Goal: Information Seeking & Learning: Learn about a topic

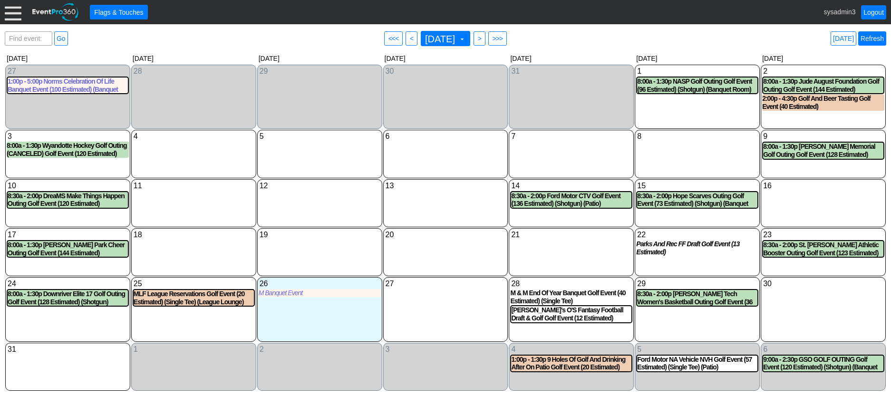
click at [882, 33] on link "Refresh" at bounding box center [872, 38] width 28 height 14
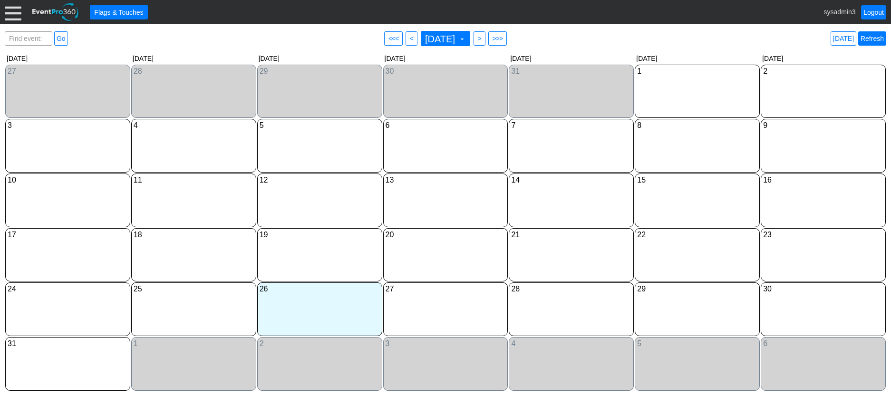
click at [873, 37] on link "Refresh" at bounding box center [872, 38] width 28 height 14
click at [873, 12] on link "Logout" at bounding box center [873, 12] width 25 height 14
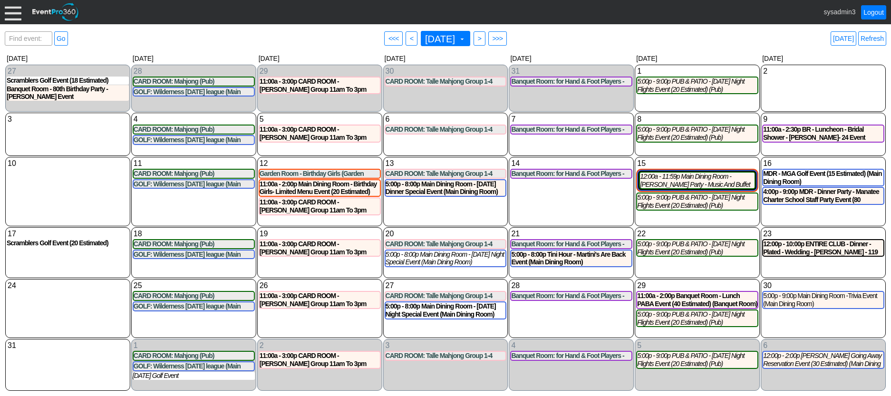
click at [12, 12] on div at bounding box center [13, 12] width 17 height 17
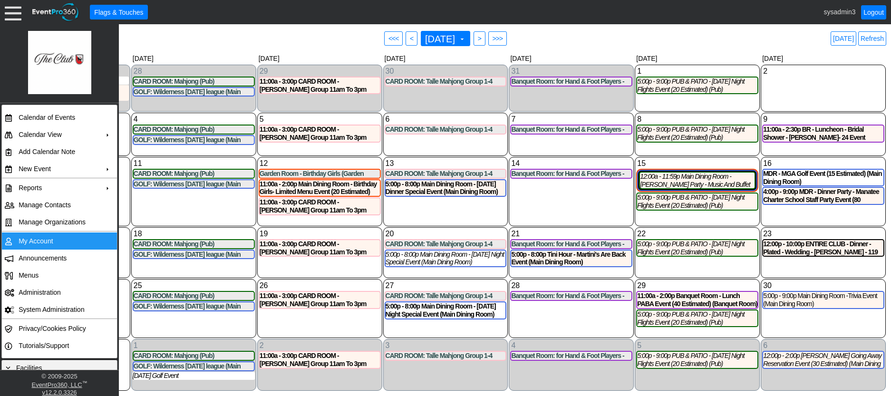
click at [48, 241] on td "My Account" at bounding box center [57, 241] width 85 height 17
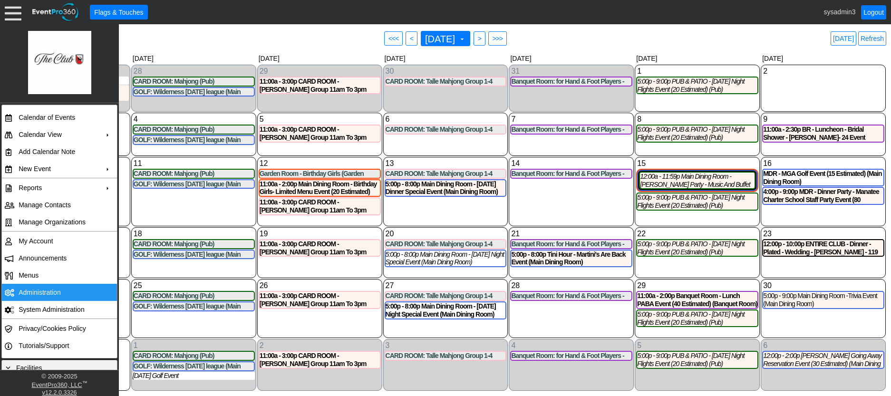
click at [34, 286] on td "Administration" at bounding box center [57, 292] width 85 height 17
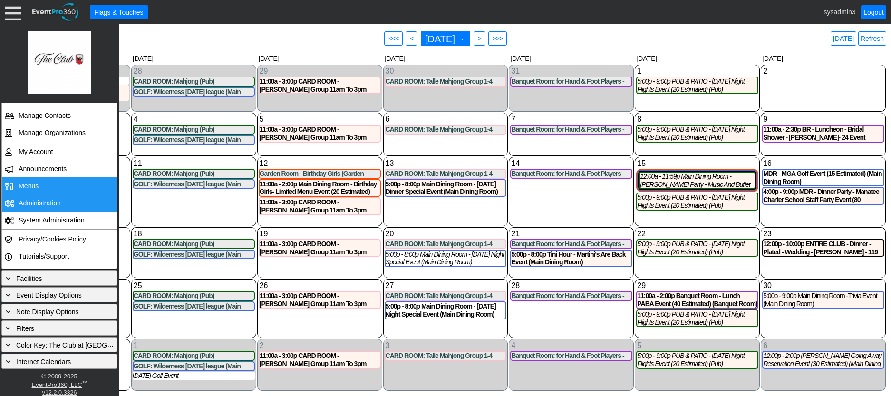
scroll to position [90, 0]
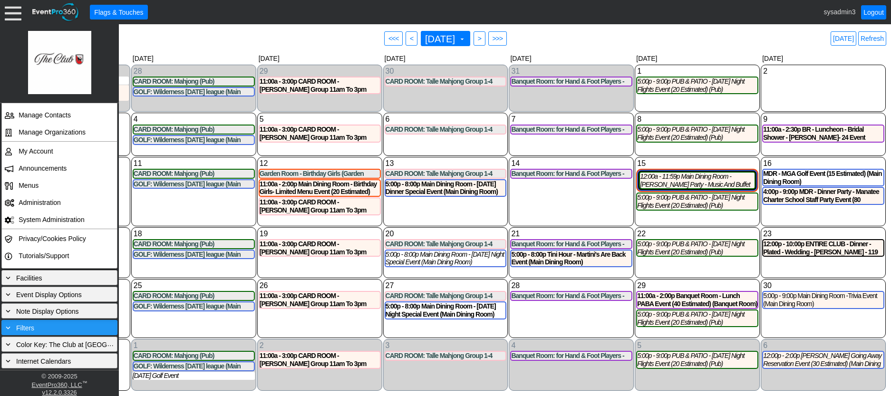
click at [44, 323] on div "+ Filters" at bounding box center [59, 327] width 111 height 10
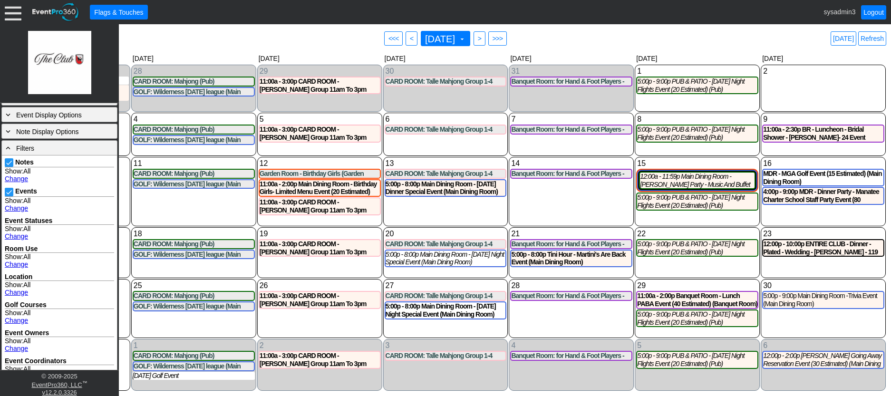
scroll to position [323, 0]
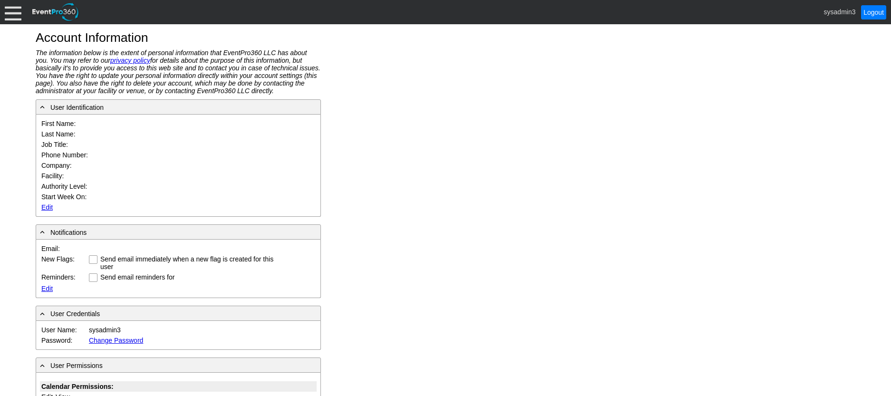
type input "System"
type input "Administrator"
type input "System Administrator"
type input "The Club at River Wilderness"
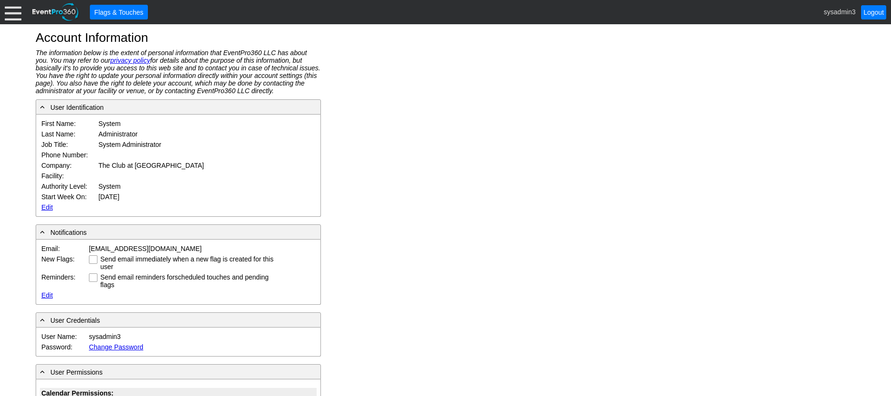
click at [49, 205] on link "Edit" at bounding box center [46, 208] width 11 height 8
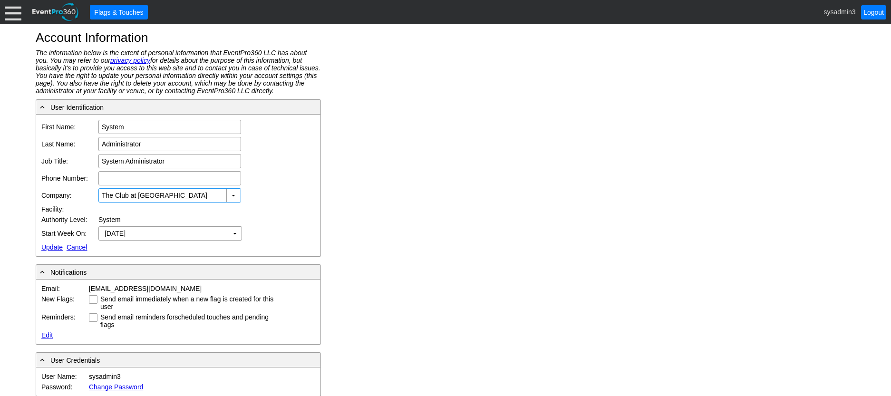
click at [437, 125] on div "Account Information The information below is the extent of personal information…" at bounding box center [445, 210] width 891 height 372
click at [7, 10] on div at bounding box center [13, 12] width 17 height 17
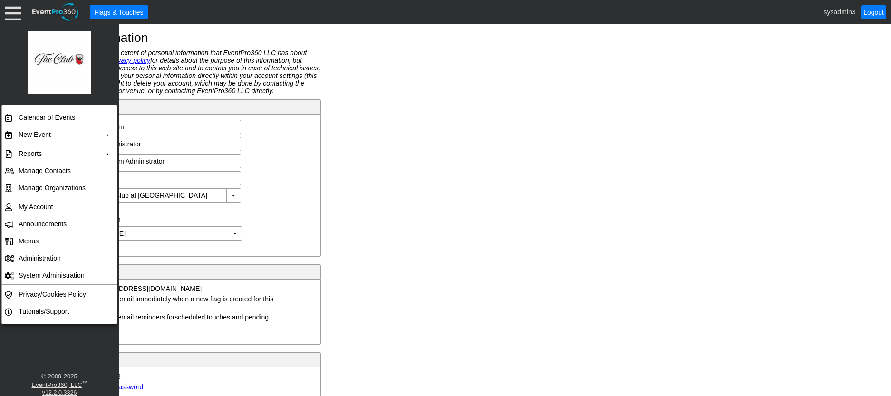
drag, startPoint x: 445, startPoint y: 181, endPoint x: 316, endPoint y: 69, distance: 170.9
click at [444, 178] on div "Account Information The information below is the extent of personal information…" at bounding box center [445, 210] width 891 height 372
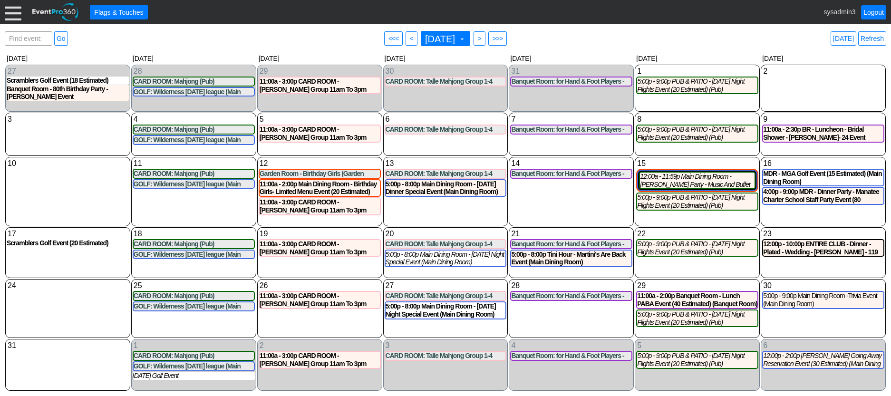
click at [15, 15] on div at bounding box center [13, 12] width 17 height 17
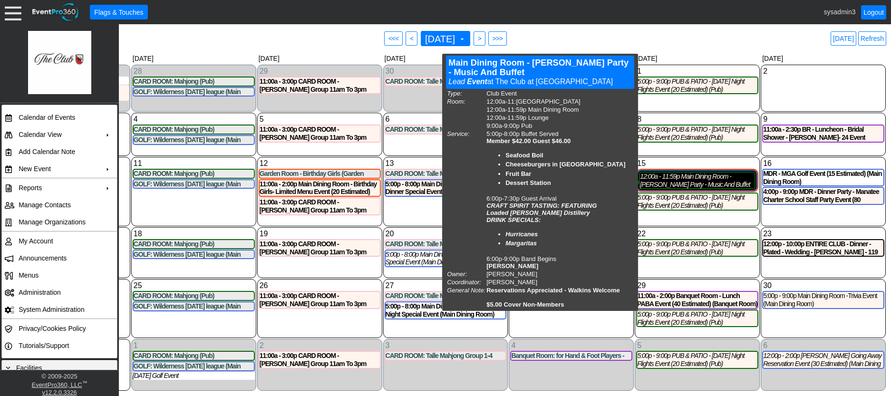
click at [681, 184] on div "12:00a - 11:59p Main Dining Room - Jimmy Buffet Party - Music And Buffet Event …" at bounding box center [697, 181] width 115 height 16
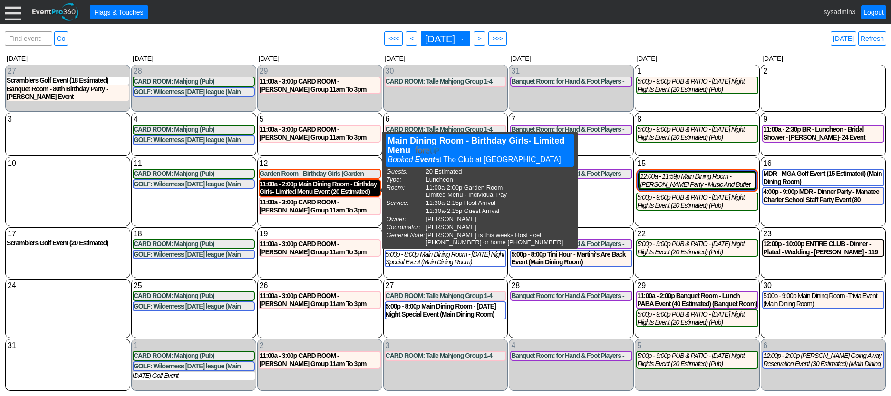
click at [296, 187] on div "11:00a - 2:00p Main Dining Room - Birthday Girls- Limited Menu Event (20 Estima…" at bounding box center [320, 188] width 120 height 16
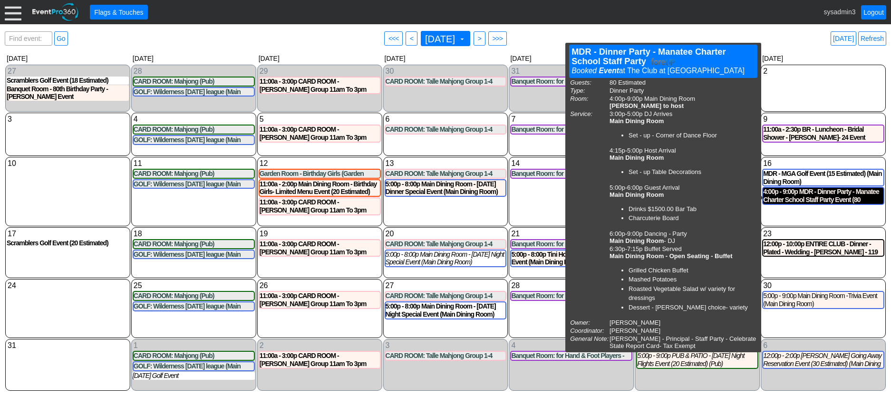
click at [842, 199] on div "4:00p - 9:00p MDR - Dinner Party - Manatee Charter School Staff Party Event (80…" at bounding box center [823, 196] width 120 height 16
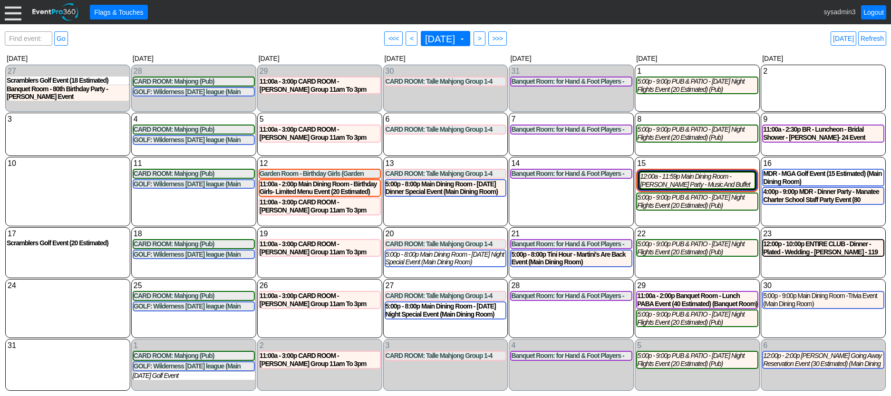
click at [878, 38] on link "Refresh" at bounding box center [872, 38] width 28 height 14
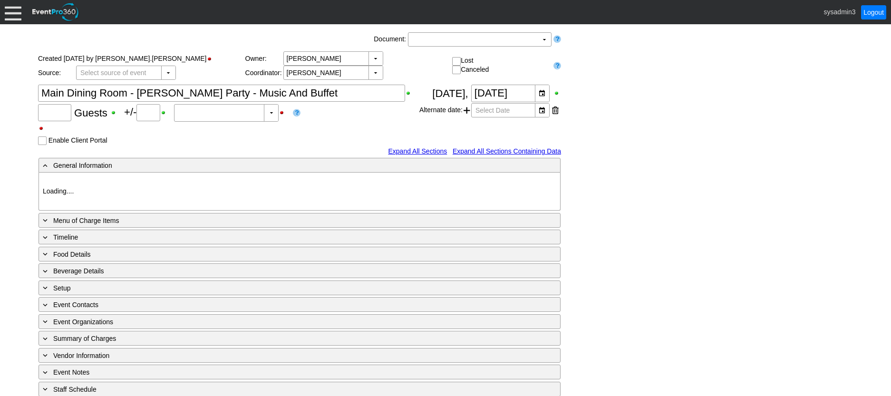
type input "0"
type input "Estimated"
type input "The Club at [GEOGRAPHIC_DATA]"
type input "Club Event"
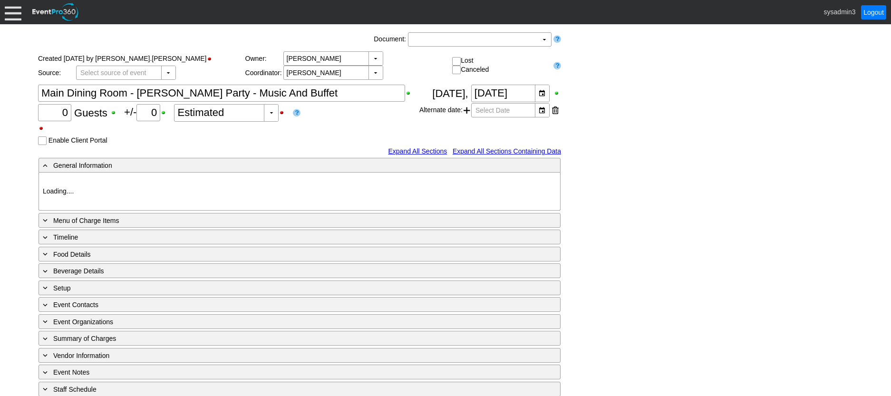
type input "1150519"
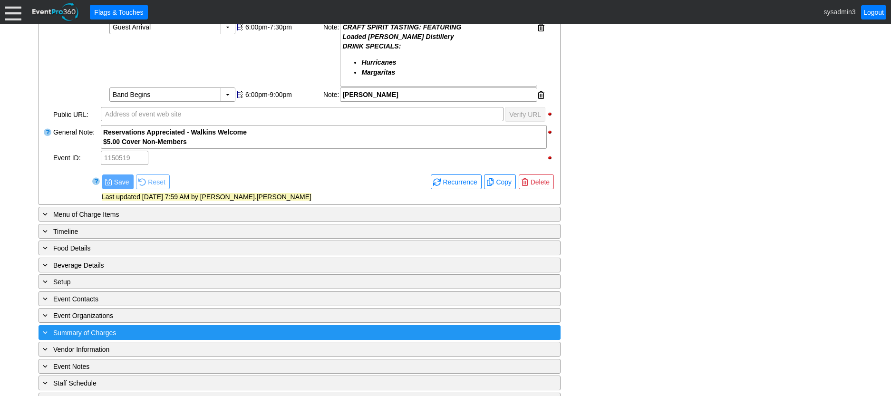
scroll to position [403, 0]
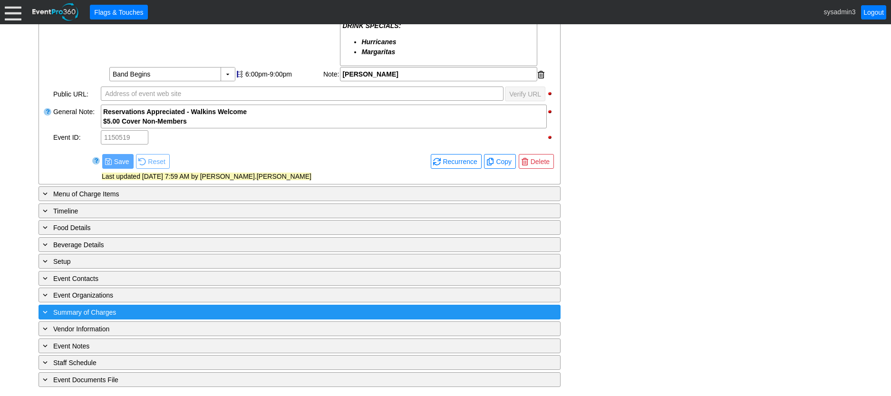
click at [207, 316] on div "+ Summary of Charges" at bounding box center [280, 312] width 478 height 11
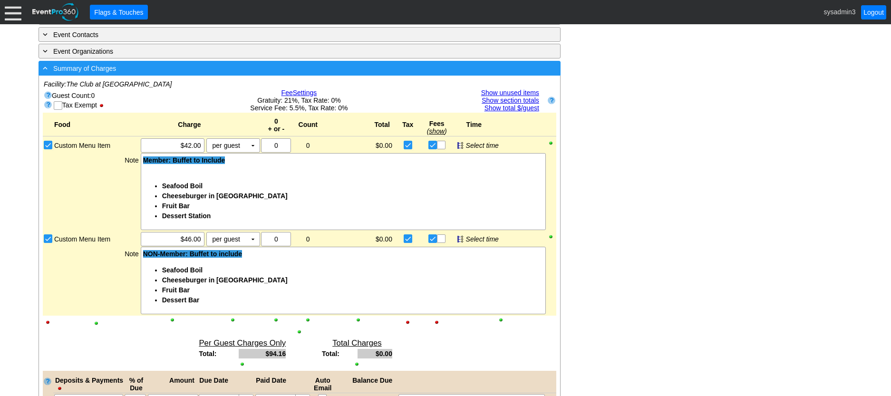
scroll to position [584, 0]
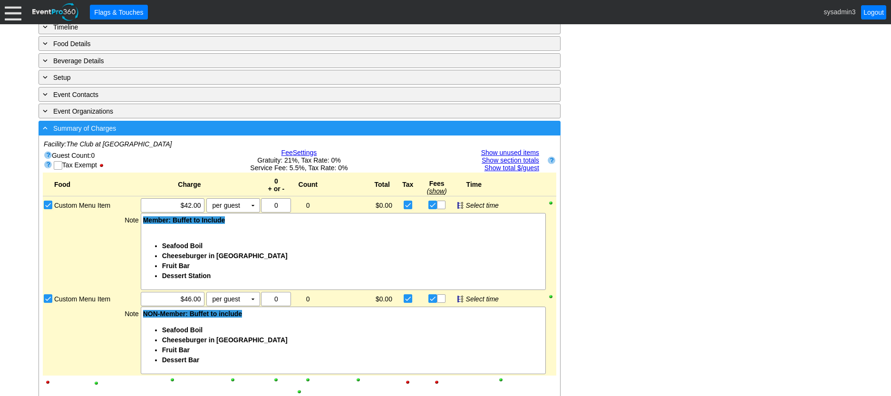
click at [209, 134] on div "- Summary of Charges" at bounding box center [280, 128] width 478 height 11
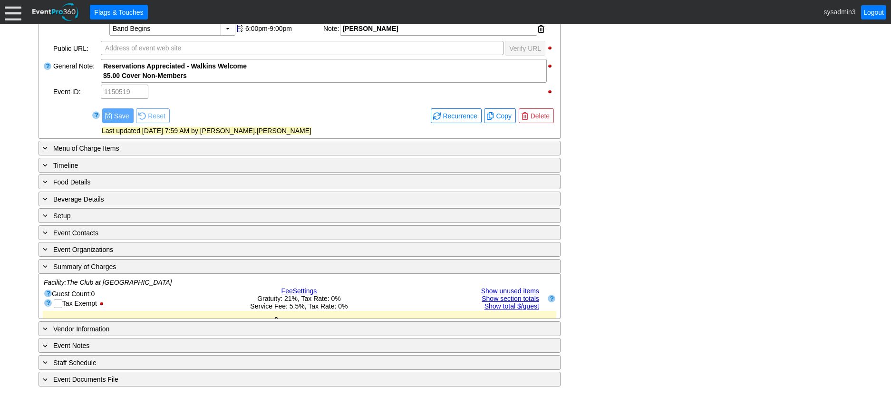
scroll to position [403, 0]
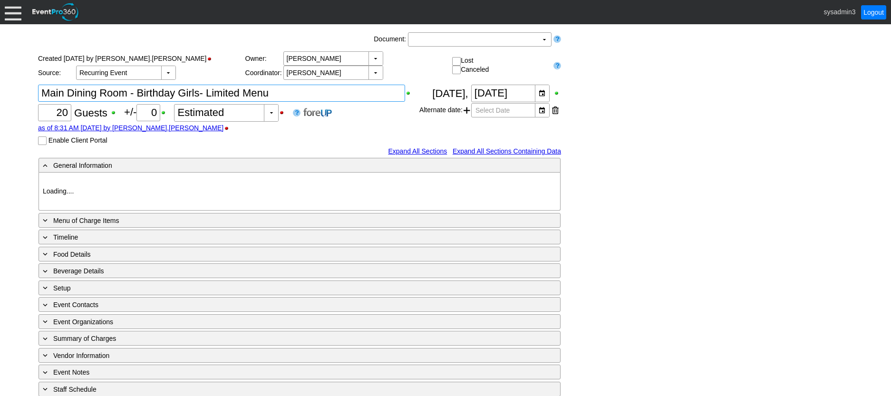
type input "The Club at [GEOGRAPHIC_DATA]"
type input "Luncheon"
type input "1187012"
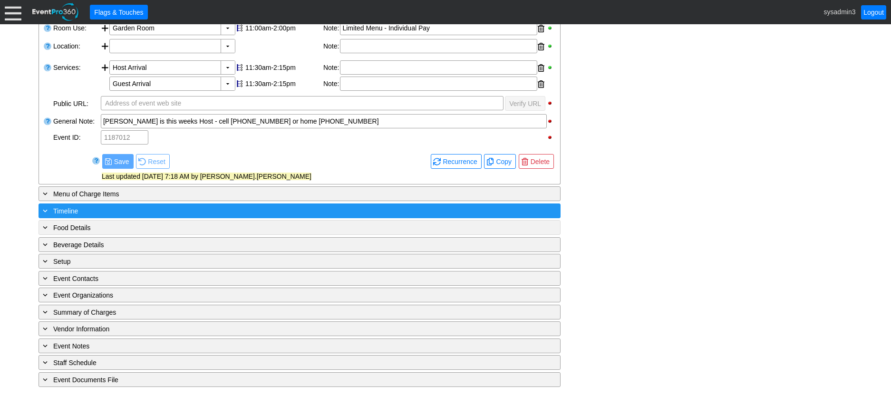
scroll to position [223, 0]
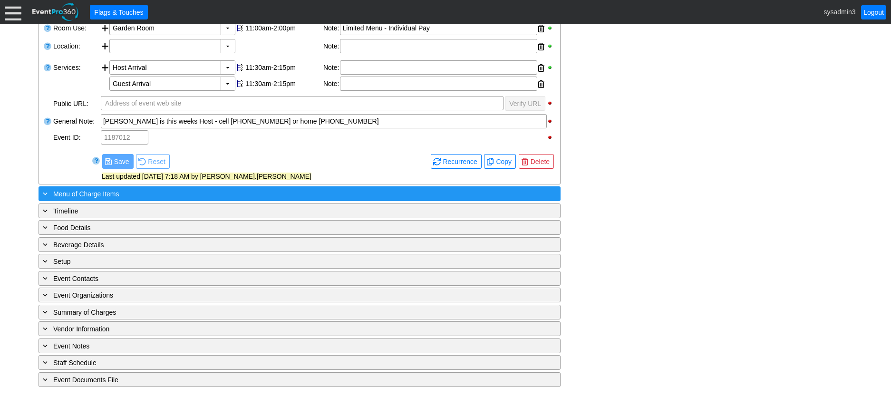
click at [165, 195] on div "+ Menu of Charge Items" at bounding box center [280, 193] width 478 height 11
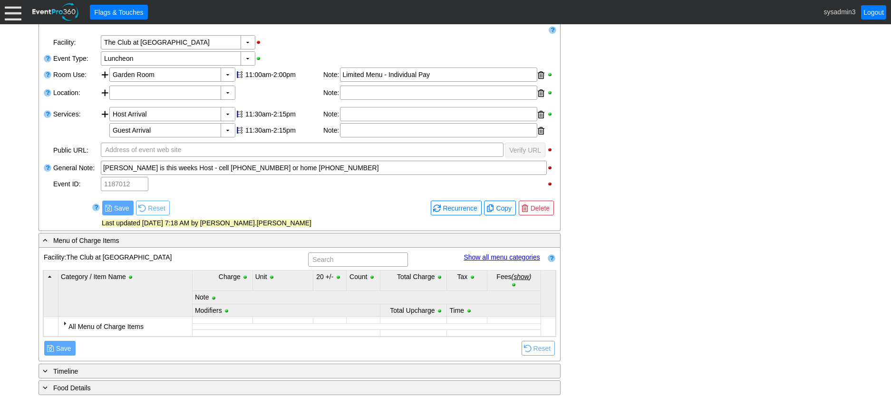
scroll to position [175, 0]
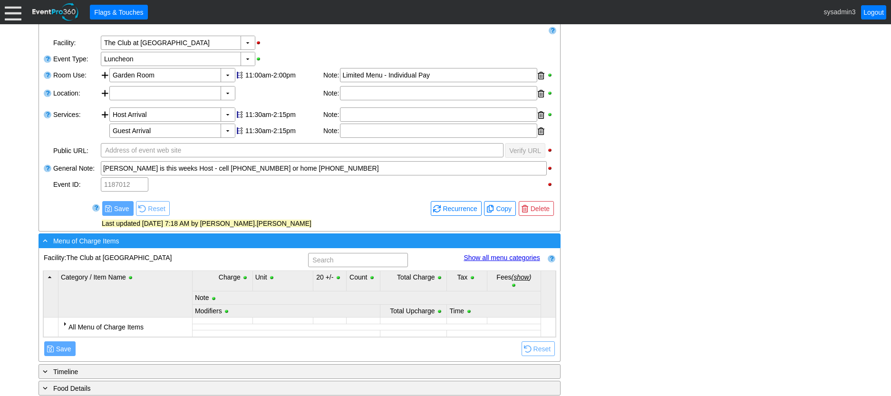
click at [218, 246] on div "- Menu of Charge Items" at bounding box center [280, 240] width 478 height 11
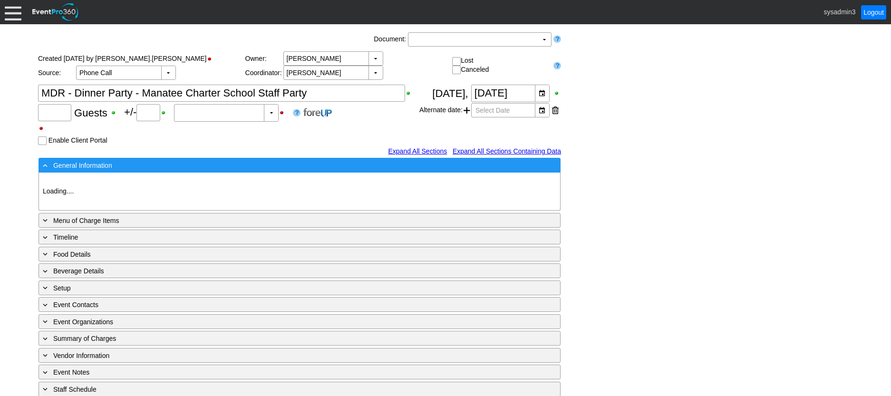
type input "80"
type input "0"
type input "Estimated"
type input "The Club at [GEOGRAPHIC_DATA]"
type input "Dinner Party"
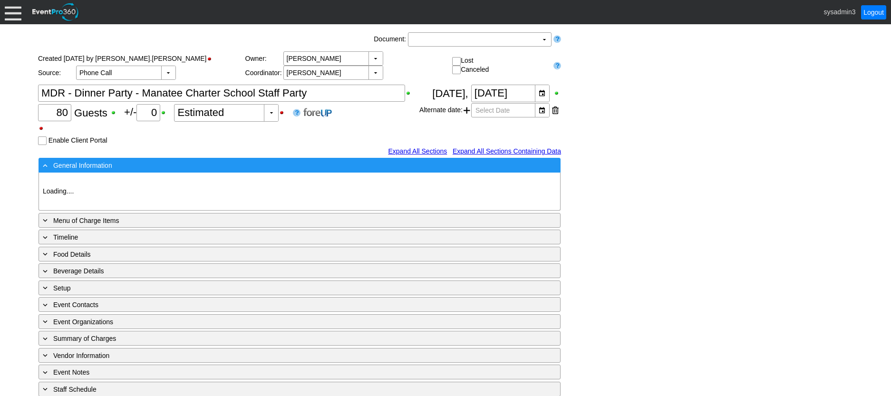
type input "1184509"
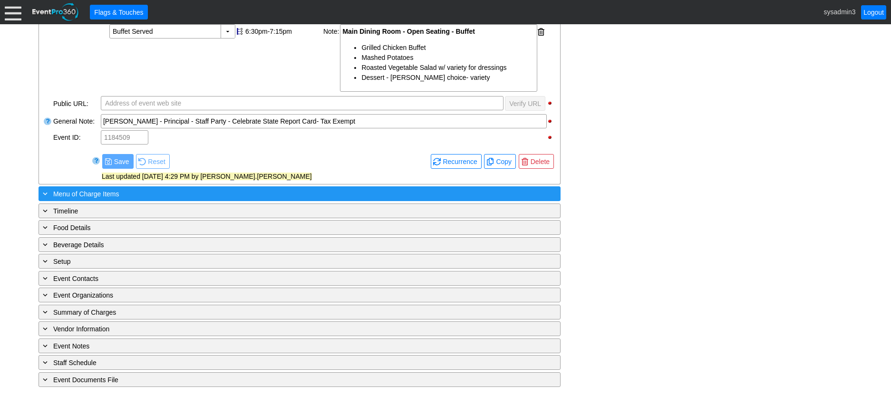
click at [185, 190] on div "+ Menu of Charge Items" at bounding box center [280, 193] width 478 height 11
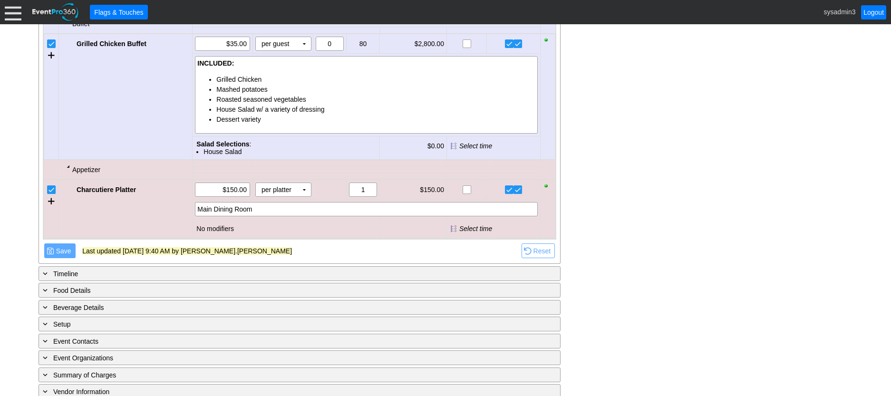
scroll to position [1016, 0]
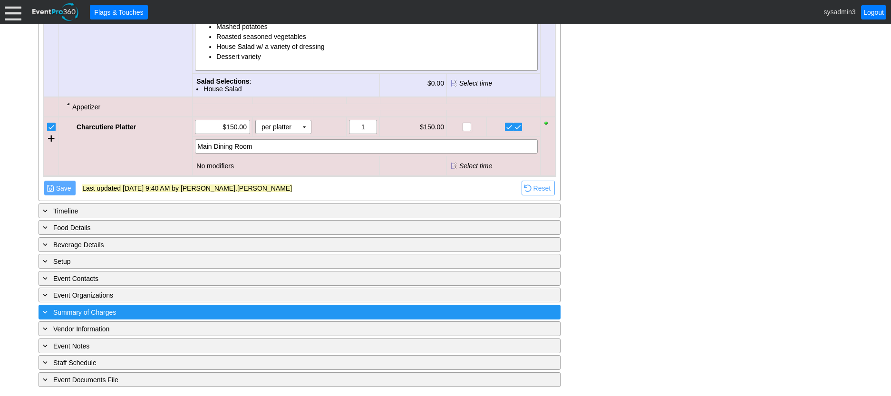
click at [207, 313] on div "+ Summary of Charges" at bounding box center [280, 312] width 478 height 11
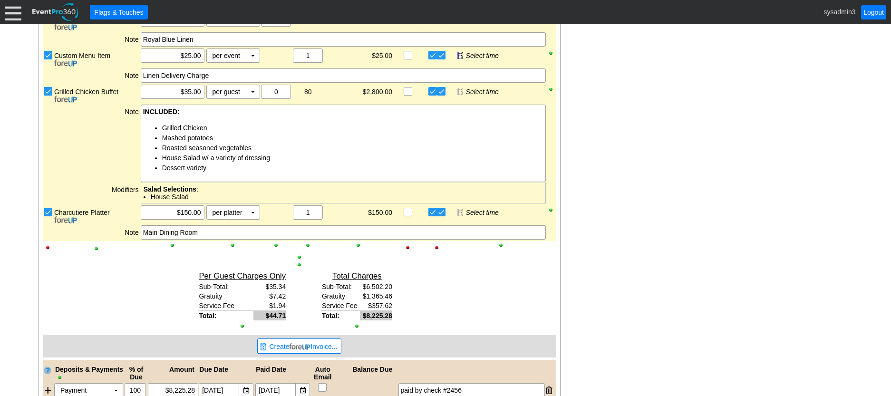
scroll to position [1531, 0]
